Goal: Register for event/course

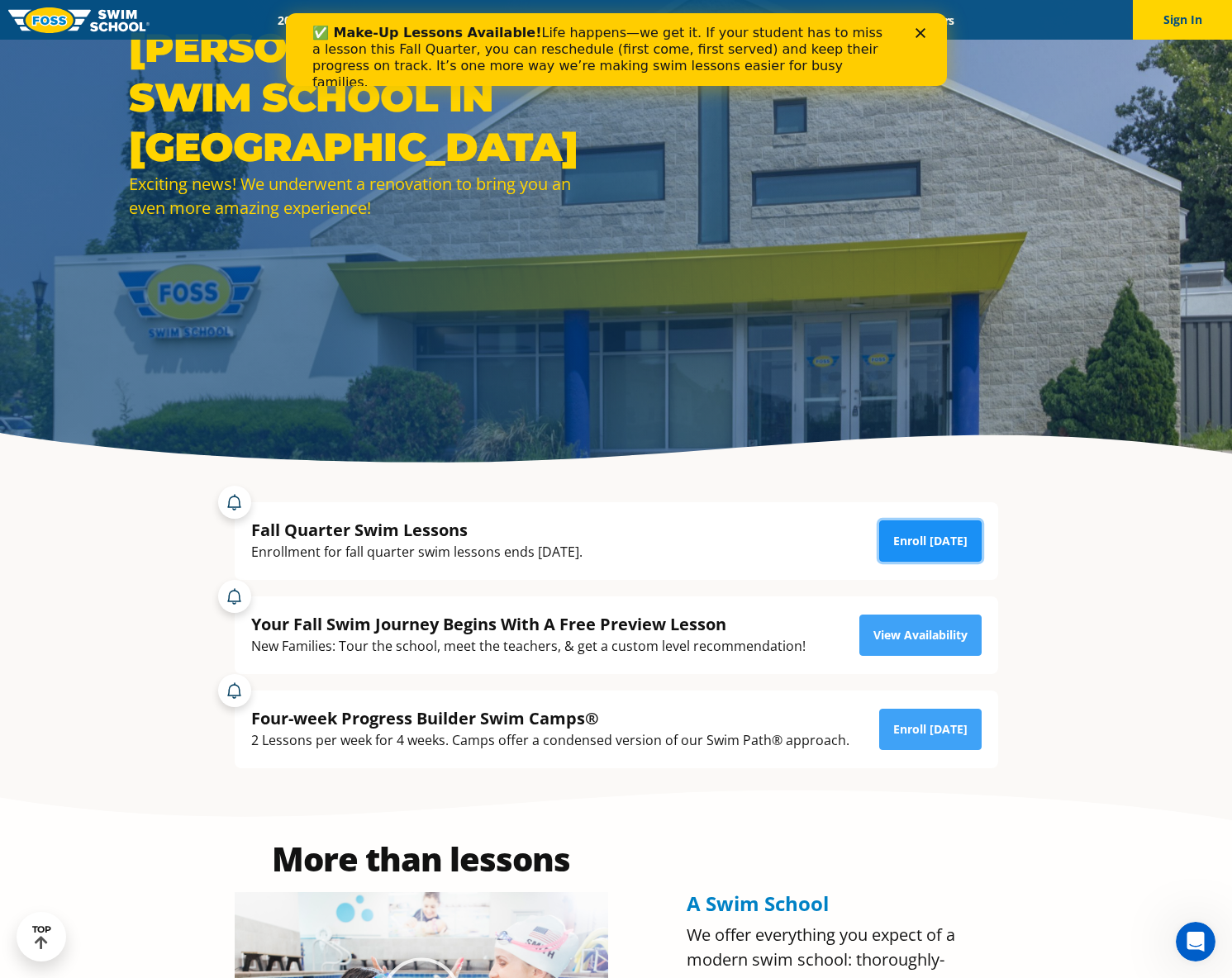
click at [919, 533] on link "Enroll Today" at bounding box center [931, 541] width 103 height 42
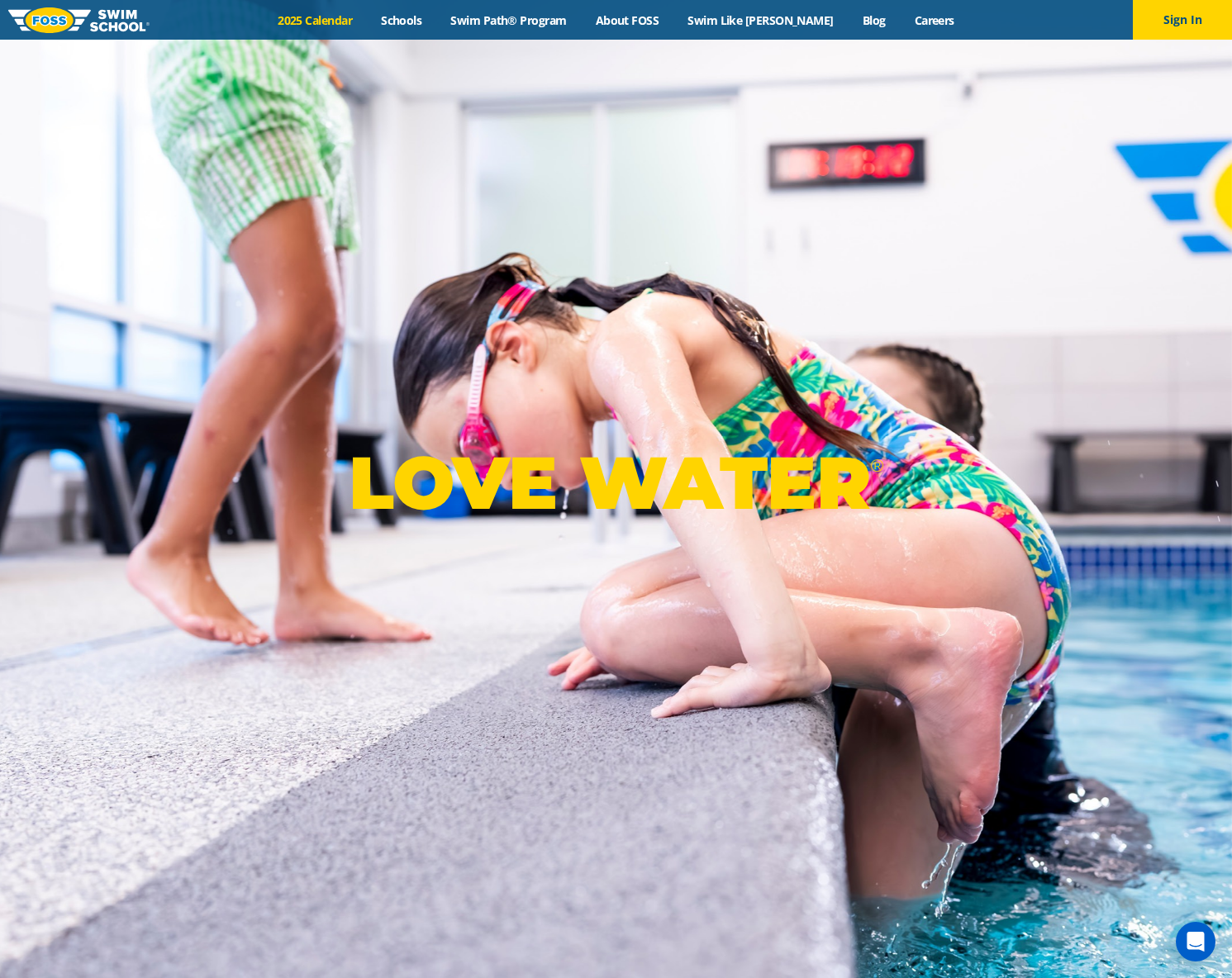
click at [362, 19] on link "2025 Calendar" at bounding box center [315, 20] width 104 height 16
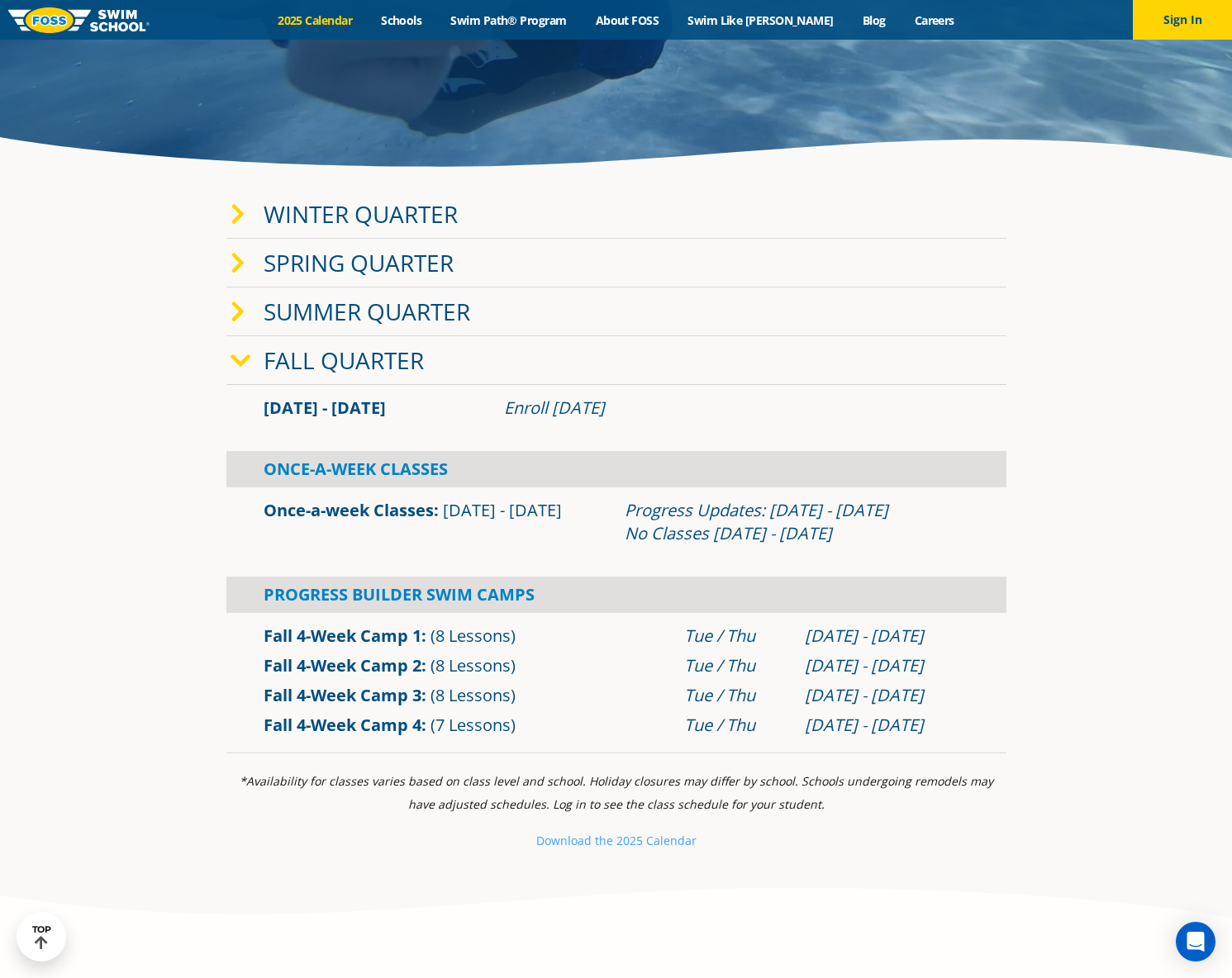
scroll to position [529, 0]
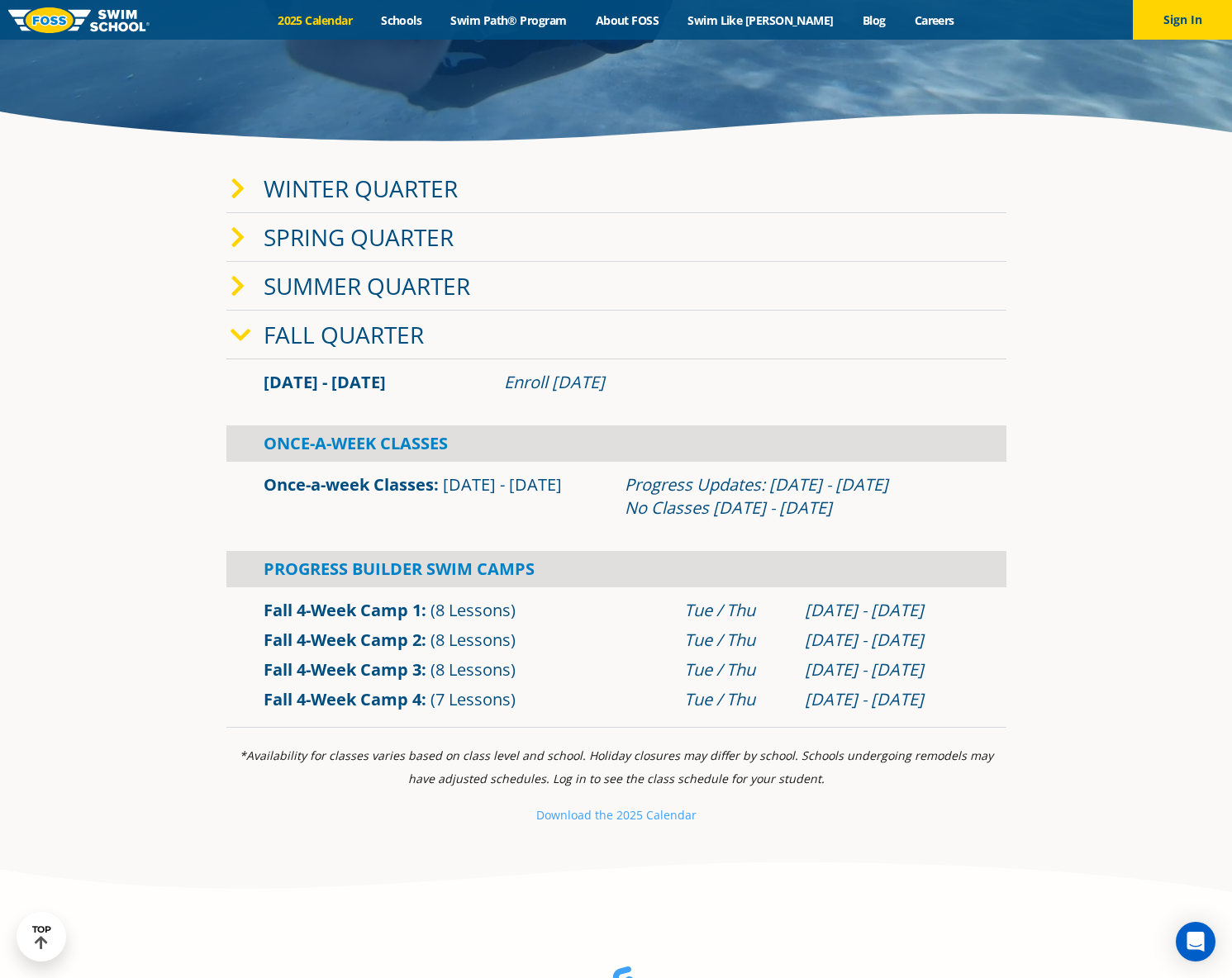
click at [350, 695] on link "Fall 4-Week Camp 4" at bounding box center [342, 699] width 158 height 22
click at [393, 671] on link "Fall 4-Week Camp 3" at bounding box center [342, 669] width 158 height 22
click at [368, 182] on link "Winter Quarter" at bounding box center [361, 188] width 194 height 31
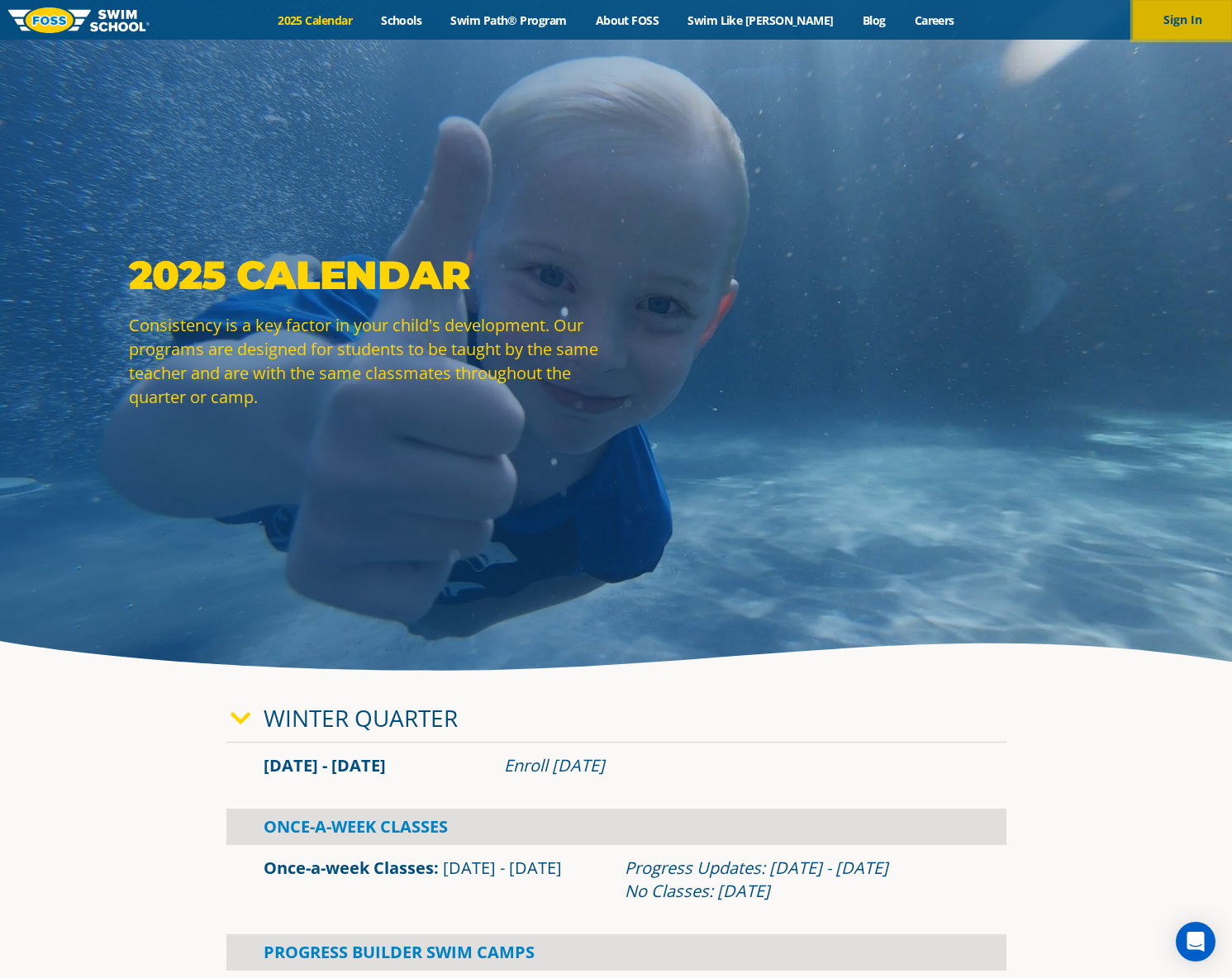
click at [1178, 19] on button "Sign In" at bounding box center [1183, 19] width 99 height 40
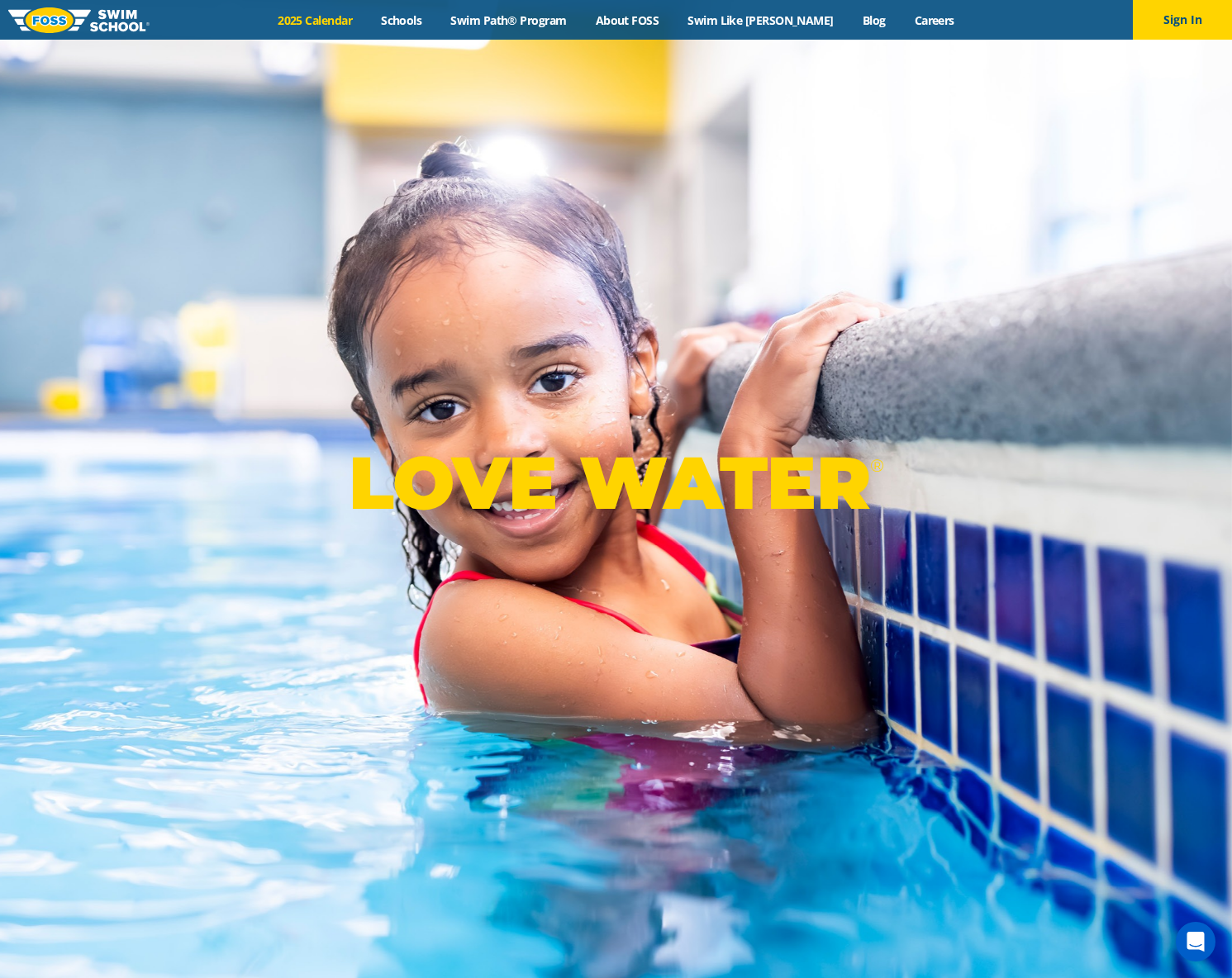
click at [307, 22] on link "2025 Calendar" at bounding box center [315, 20] width 104 height 16
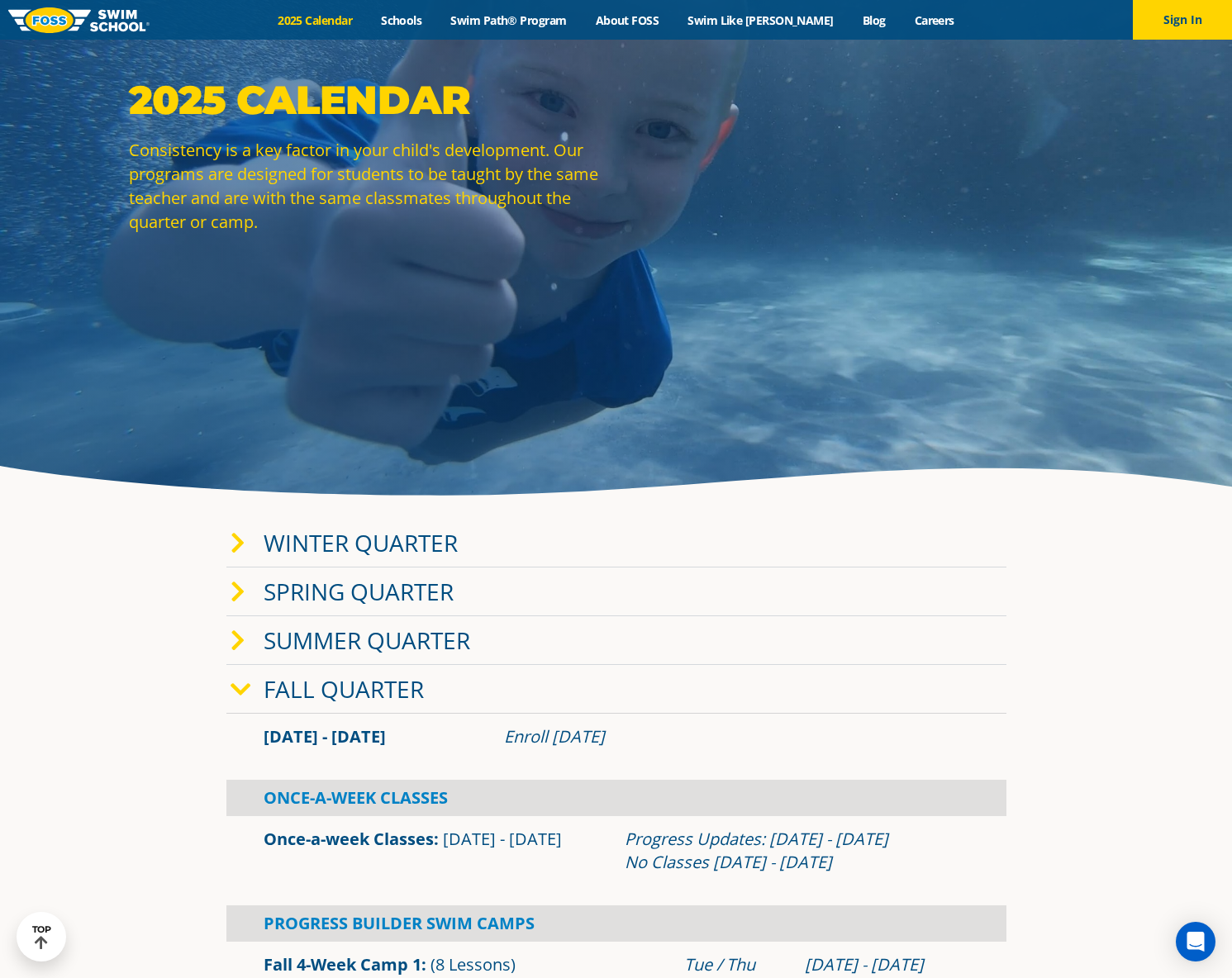
scroll to position [245, 0]
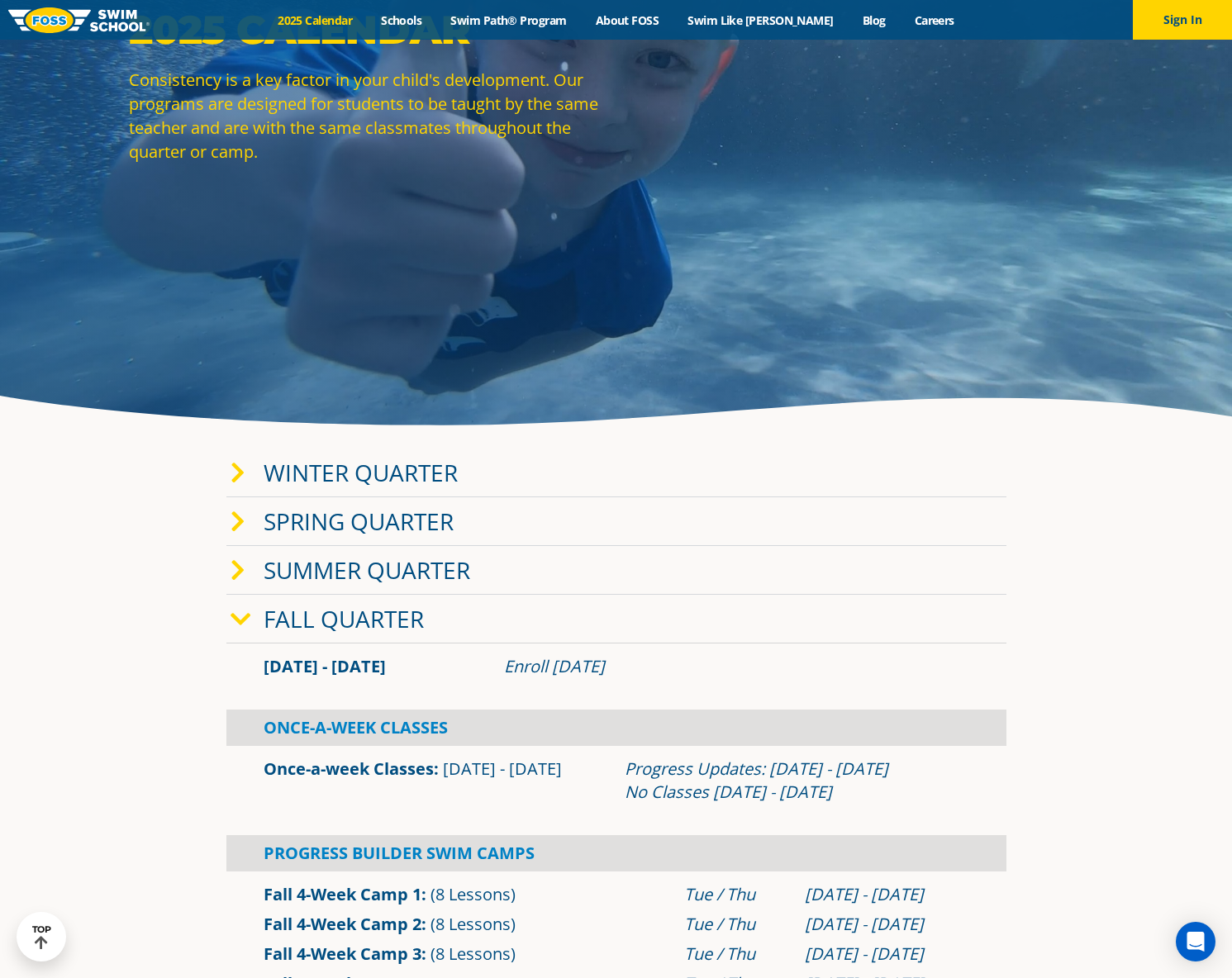
click at [240, 616] on icon at bounding box center [240, 619] width 20 height 23
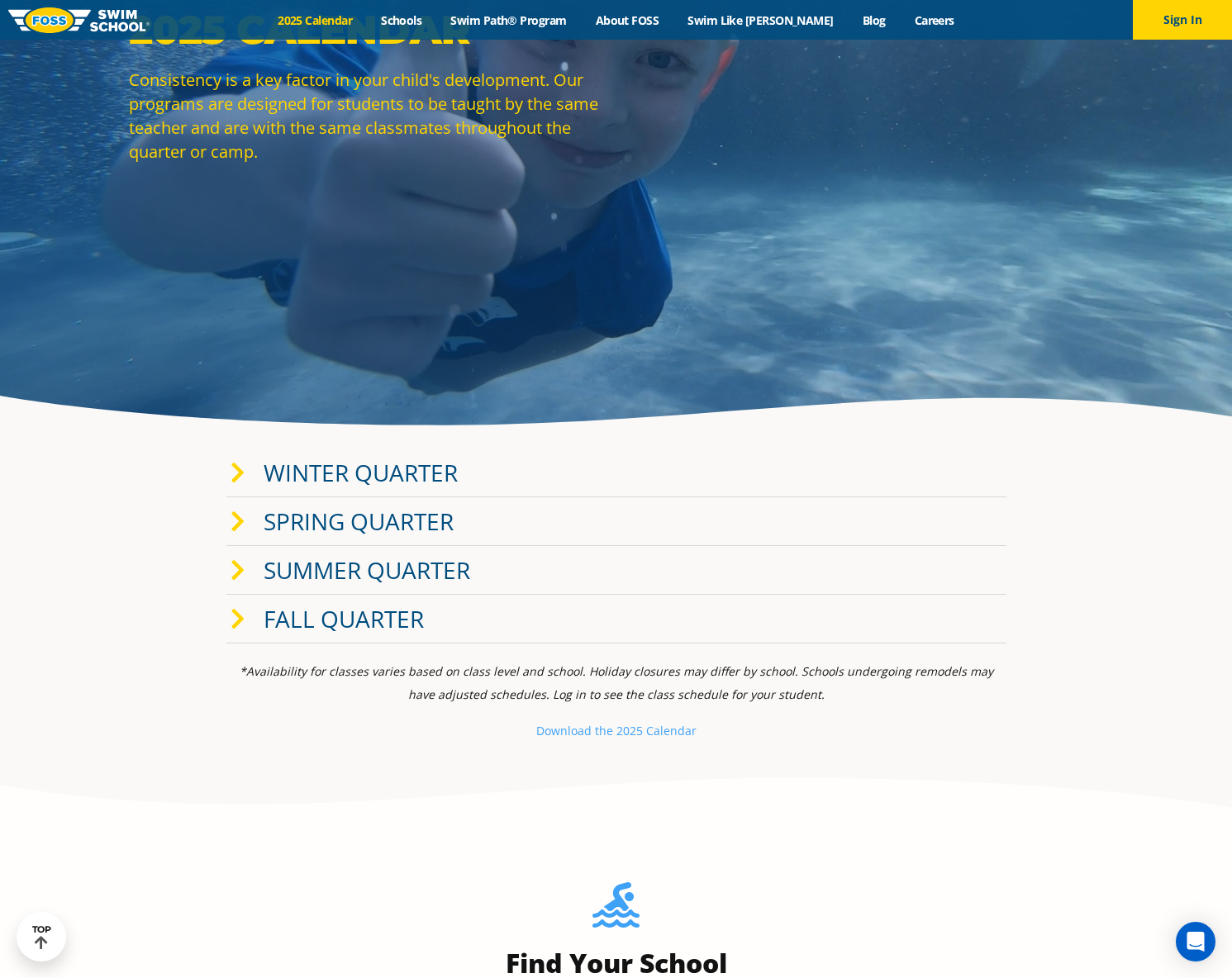
click at [333, 470] on link "Winter Quarter" at bounding box center [361, 472] width 194 height 31
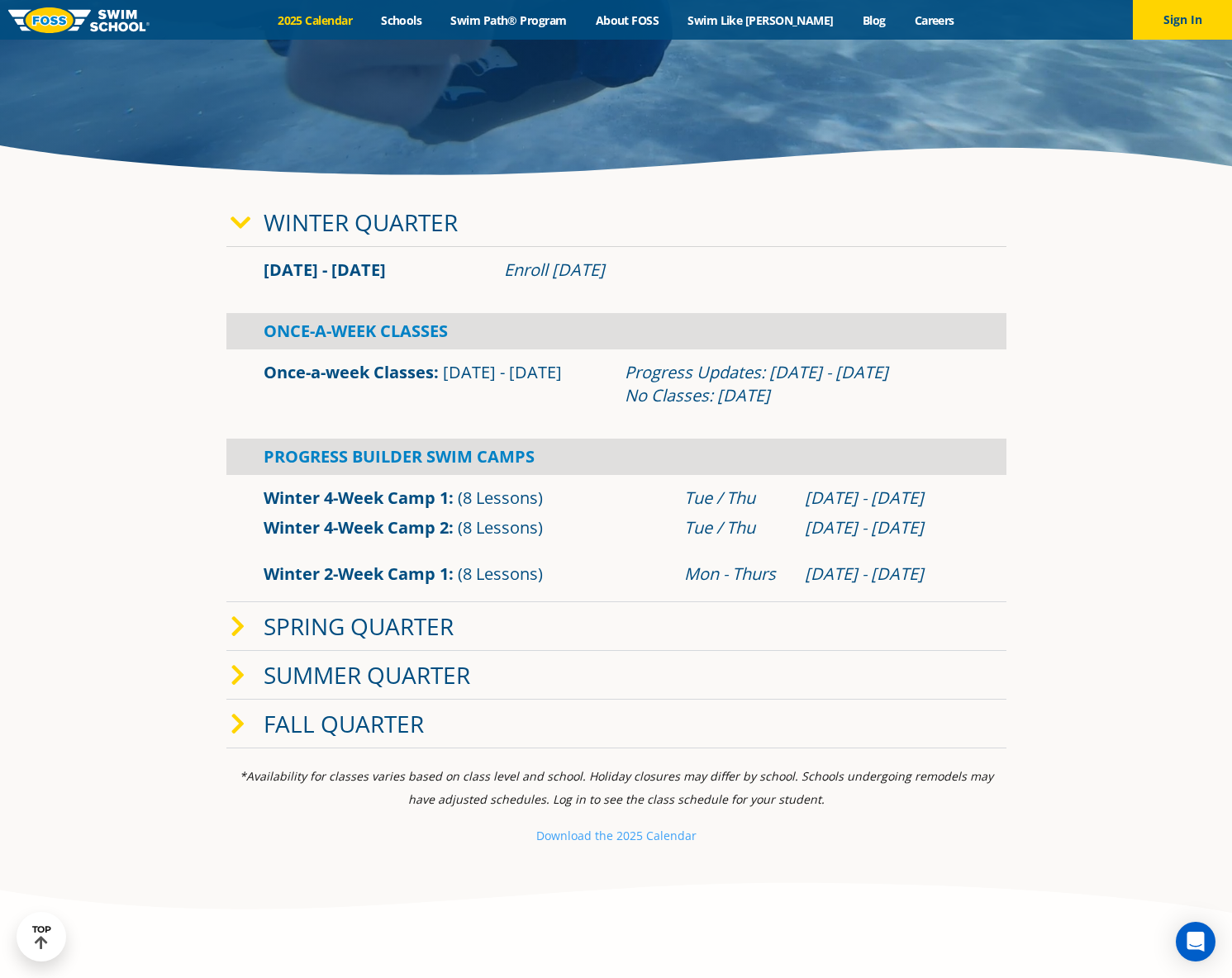
scroll to position [499, 0]
